Goal: Task Accomplishment & Management: Manage account settings

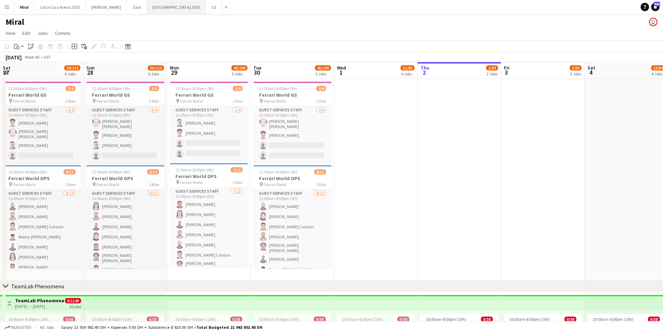
scroll to position [0, 249]
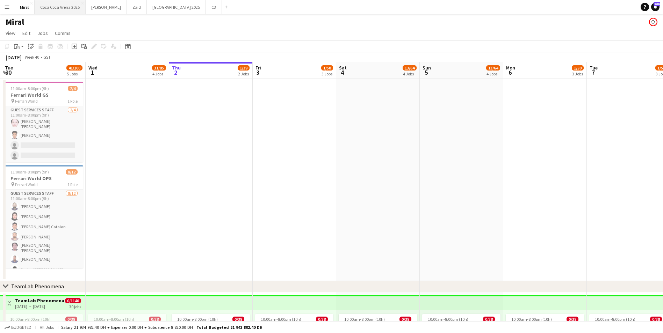
click at [51, 8] on button "[GEOGRAPHIC_DATA] 2025 Close" at bounding box center [60, 7] width 51 height 14
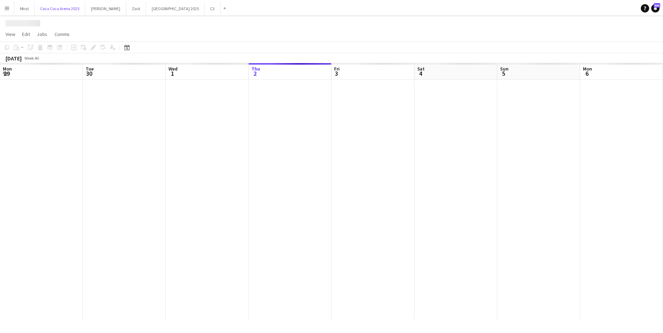
scroll to position [0, 167]
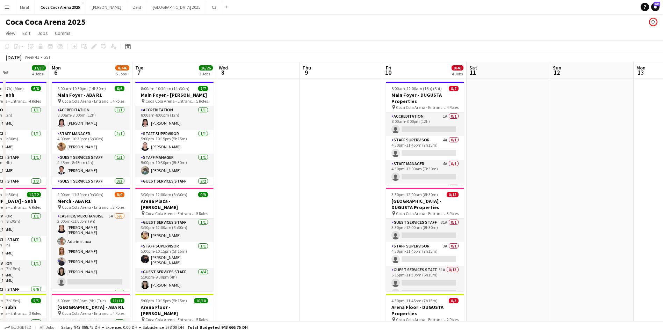
drag, startPoint x: 623, startPoint y: 183, endPoint x: 175, endPoint y: 192, distance: 448.2
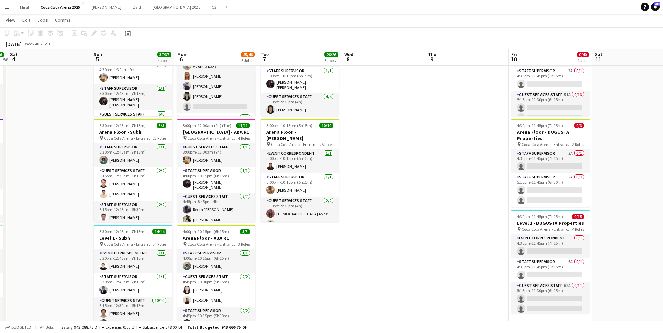
scroll to position [0, 208]
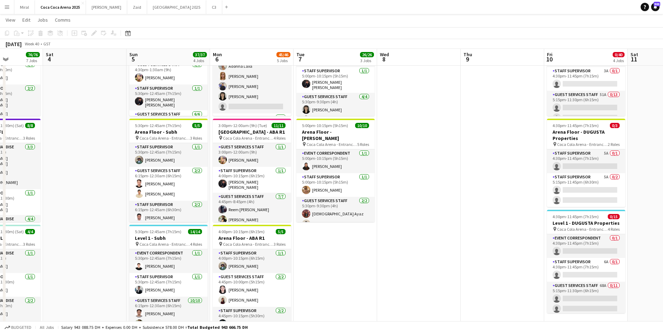
drag, startPoint x: 268, startPoint y: 193, endPoint x: 514, endPoint y: 193, distance: 245.4
click at [514, 193] on app-calendar-viewport "Wed 1 Thu 2 33/33 4 Jobs Fri 3 76/76 7 Jobs Sat 4 Sun 5 37/37 4 Jobs Mon 6 45/4…" at bounding box center [331, 288] width 663 height 873
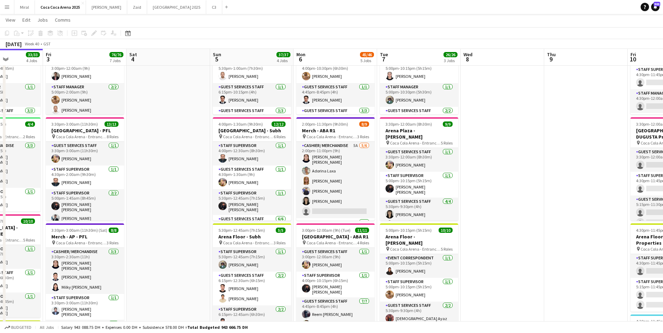
scroll to position [0, 207]
drag, startPoint x: 409, startPoint y: 192, endPoint x: 494, endPoint y: 192, distance: 84.6
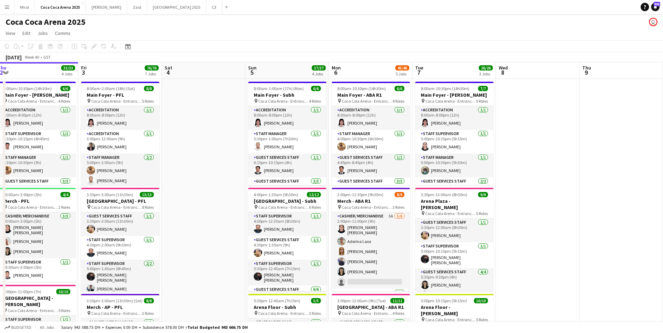
scroll to position [0, 171]
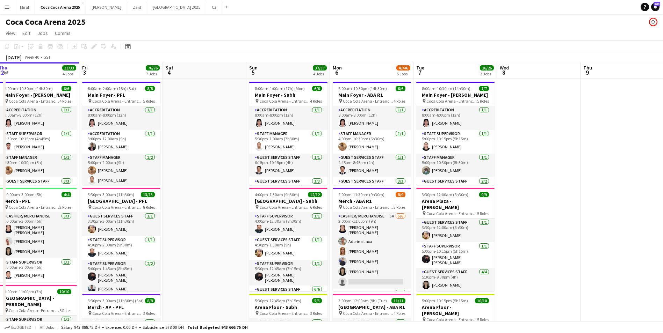
drag, startPoint x: 189, startPoint y: 177, endPoint x: 225, endPoint y: 176, distance: 35.3
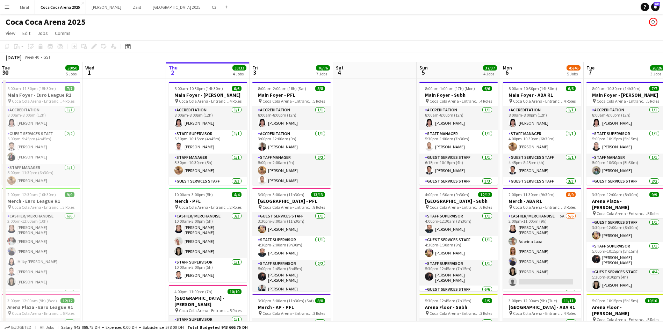
scroll to position [0, 167]
drag, startPoint x: 212, startPoint y: 221, endPoint x: 383, endPoint y: 216, distance: 171.0
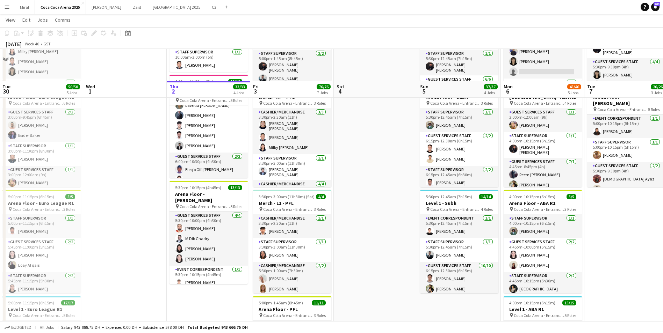
scroll to position [280, 0]
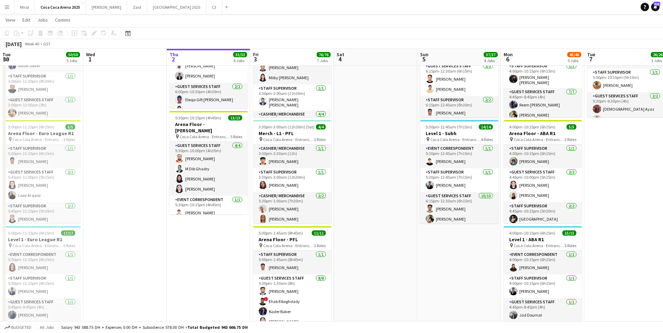
click at [248, 159] on app-date-cell "8:00am-10:30pm (14h30m) 6/6 Main Foyer - [PERSON_NAME] pin [GEOGRAPHIC_DATA] - …" at bounding box center [209, 178] width 84 height 758
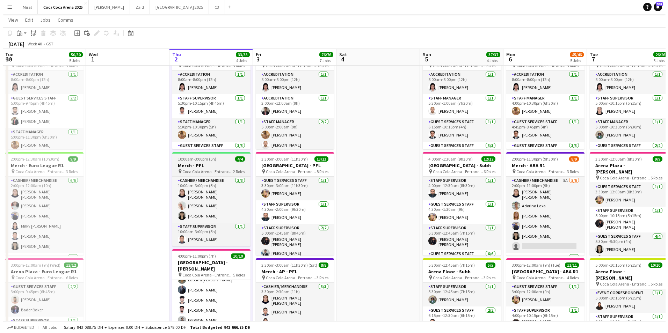
scroll to position [0, 0]
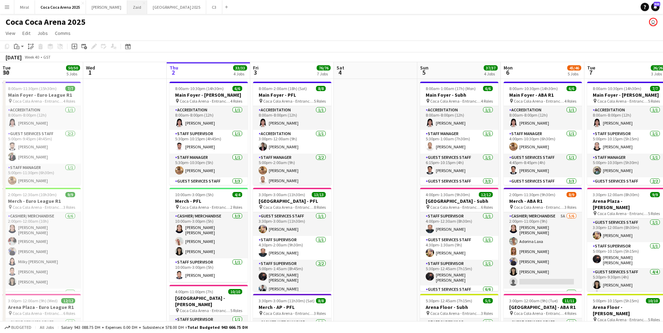
click at [127, 7] on button "Zaid Close" at bounding box center [137, 7] width 20 height 14
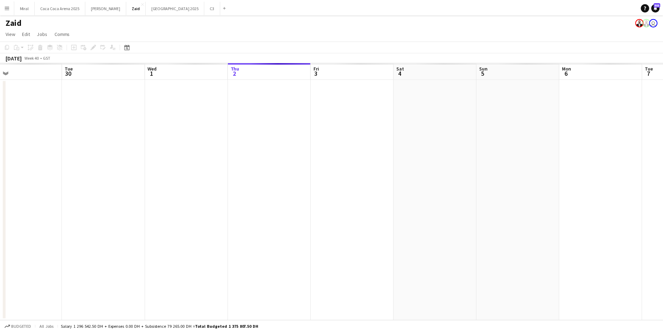
scroll to position [0, 178]
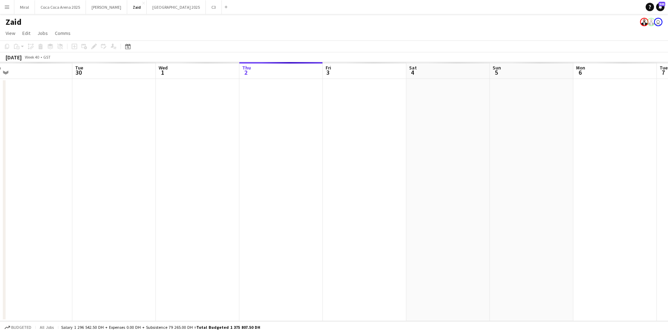
drag, startPoint x: 139, startPoint y: 190, endPoint x: 295, endPoint y: 195, distance: 156.0
click at [295, 195] on app-calendar-viewport "Sat 27 Sun 28 Mon 29 Tue 30 Wed 1 Thu 2 Fri 3 Sat 4 Sun 5 Mon 6 Tue 7 Wed 8 Thu…" at bounding box center [334, 191] width 668 height 259
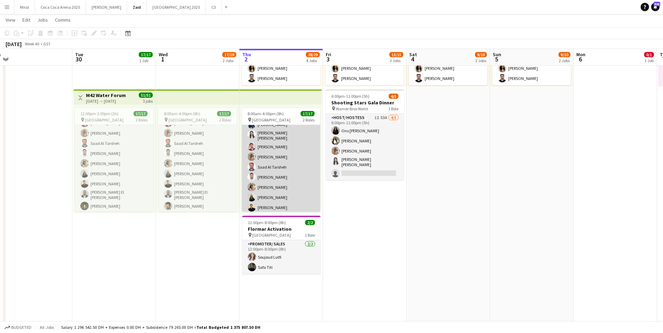
scroll to position [45, 0]
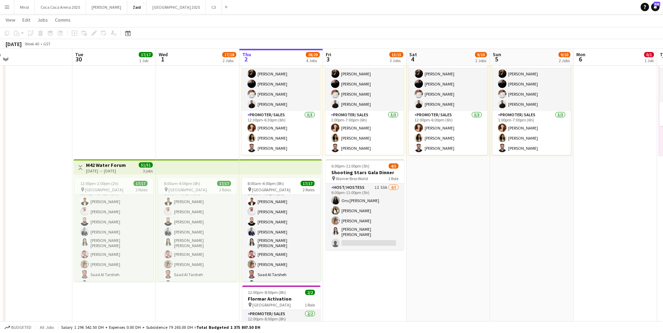
click at [276, 172] on app-top-bar at bounding box center [280, 166] width 82 height 15
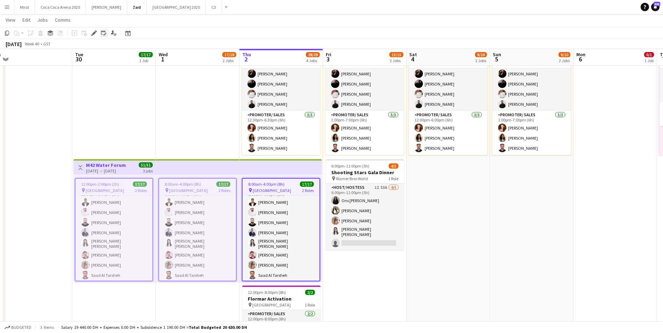
click at [95, 33] on icon at bounding box center [94, 33] width 4 height 4
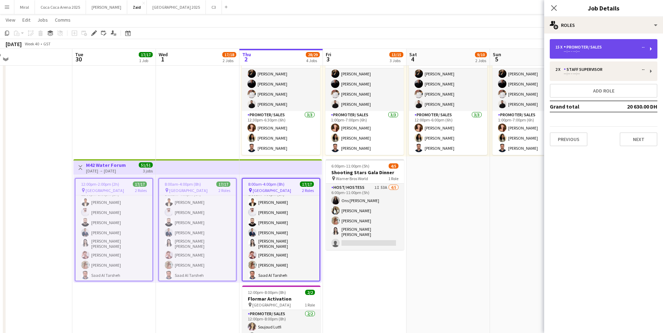
click at [619, 51] on div "--:-- - --:--" at bounding box center [599, 51] width 89 height 3
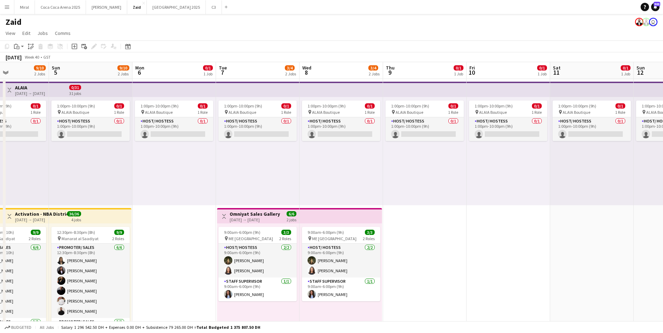
drag, startPoint x: 625, startPoint y: 231, endPoint x: 184, endPoint y: 234, distance: 441.1
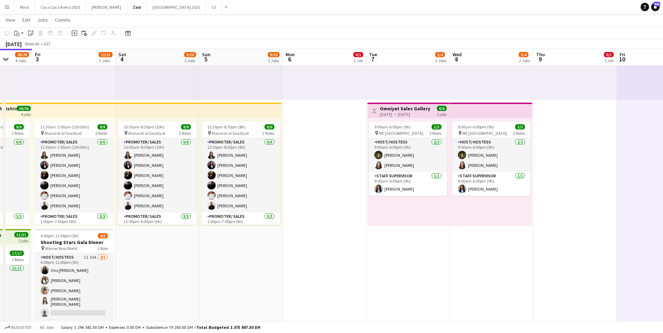
drag, startPoint x: 419, startPoint y: 222, endPoint x: 569, endPoint y: 210, distance: 150.8
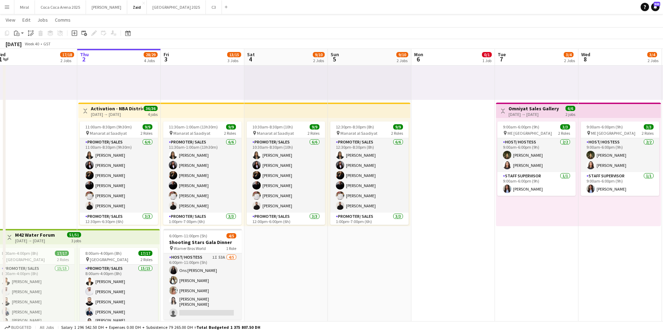
drag, startPoint x: 318, startPoint y: 260, endPoint x: 447, endPoint y: 254, distance: 129.5
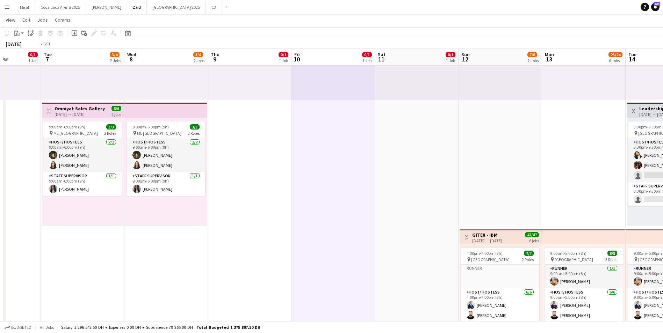
drag, startPoint x: 586, startPoint y: 281, endPoint x: 28, endPoint y: 271, distance: 558.0
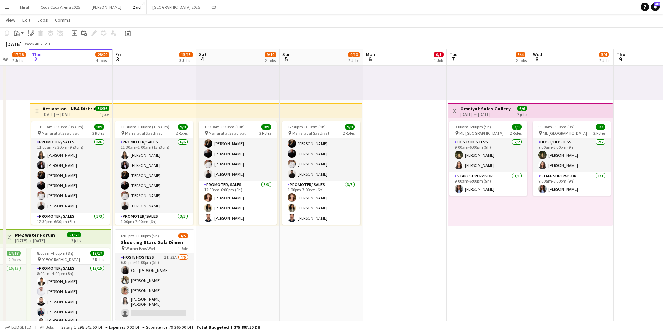
drag, startPoint x: 121, startPoint y: 170, endPoint x: 649, endPoint y: 204, distance: 529.6
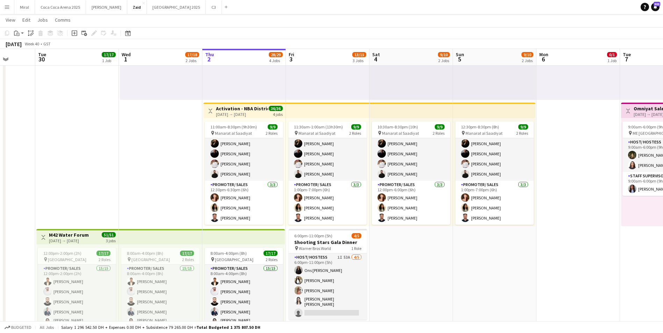
drag, startPoint x: 280, startPoint y: 287, endPoint x: 446, endPoint y: 271, distance: 166.8
click at [237, 257] on app-job-card "8:00am-4:00pm (8h) 17/17 pin Erth Hotel Abudhabi 2 Roles Promoter/ Sales 15/15 …" at bounding box center [244, 299] width 78 height 103
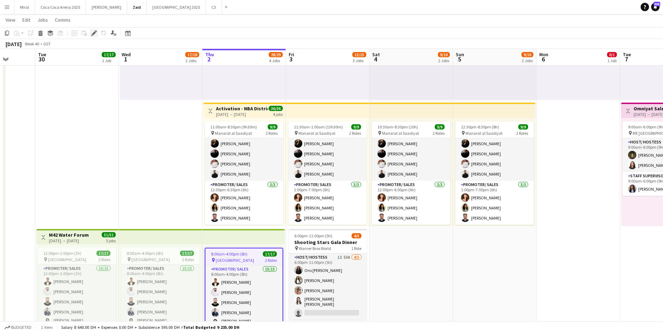
click at [95, 33] on icon at bounding box center [94, 33] width 4 height 4
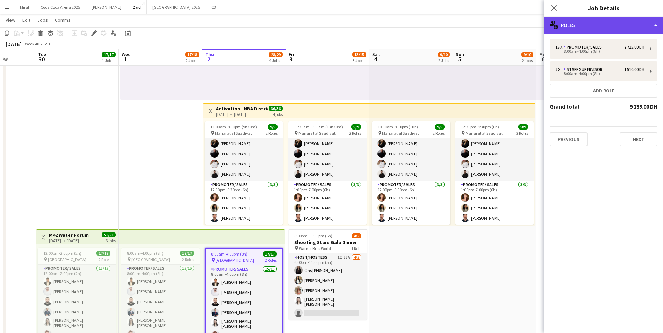
click at [611, 28] on div "multiple-users-add Roles" at bounding box center [603, 25] width 119 height 17
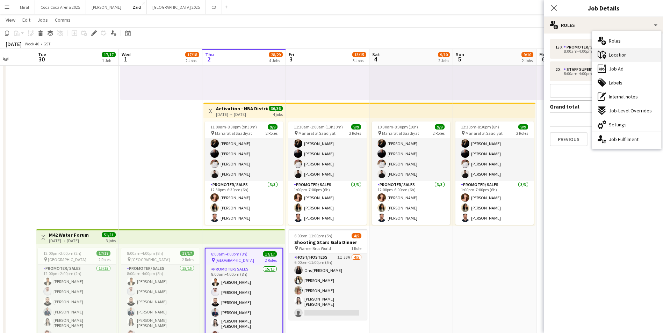
click at [624, 53] on span "Location" at bounding box center [618, 55] width 18 height 6
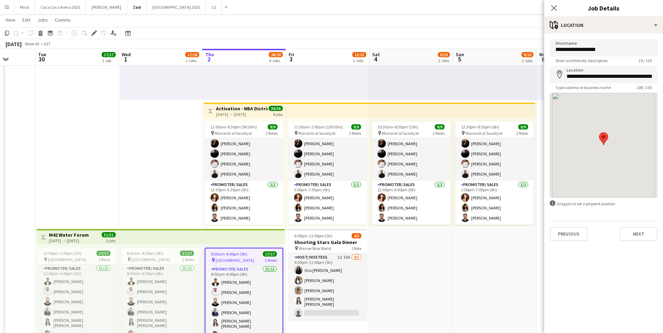
click at [650, 118] on div at bounding box center [604, 145] width 108 height 105
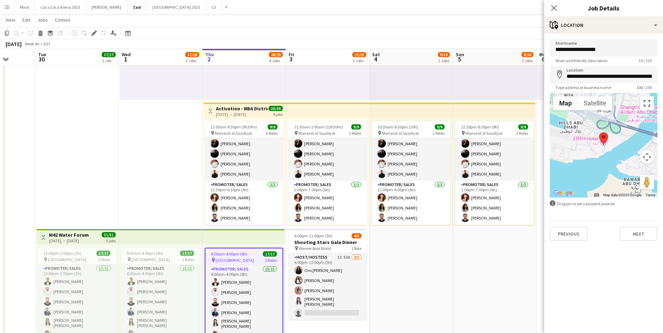
click at [648, 103] on button "Toggle fullscreen view" at bounding box center [647, 103] width 14 height 14
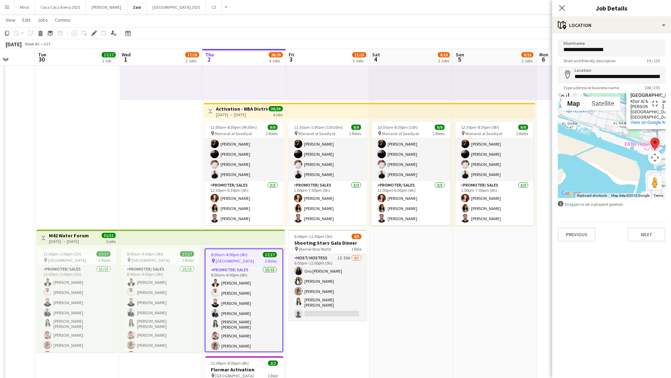
click at [558, 93] on div "Shangri-La Qaryat [PERSON_NAME], [GEOGRAPHIC_DATA] Shangri-[GEOGRAPHIC_DATA][PE…" at bounding box center [612, 145] width 108 height 105
click at [658, 96] on button "Toggle fullscreen view" at bounding box center [655, 103] width 14 height 14
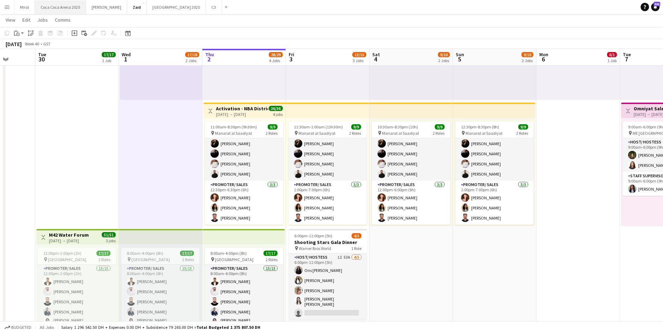
click at [55, 9] on button "[GEOGRAPHIC_DATA] 2025 Close" at bounding box center [60, 7] width 51 height 14
